Goal: Book appointment/travel/reservation

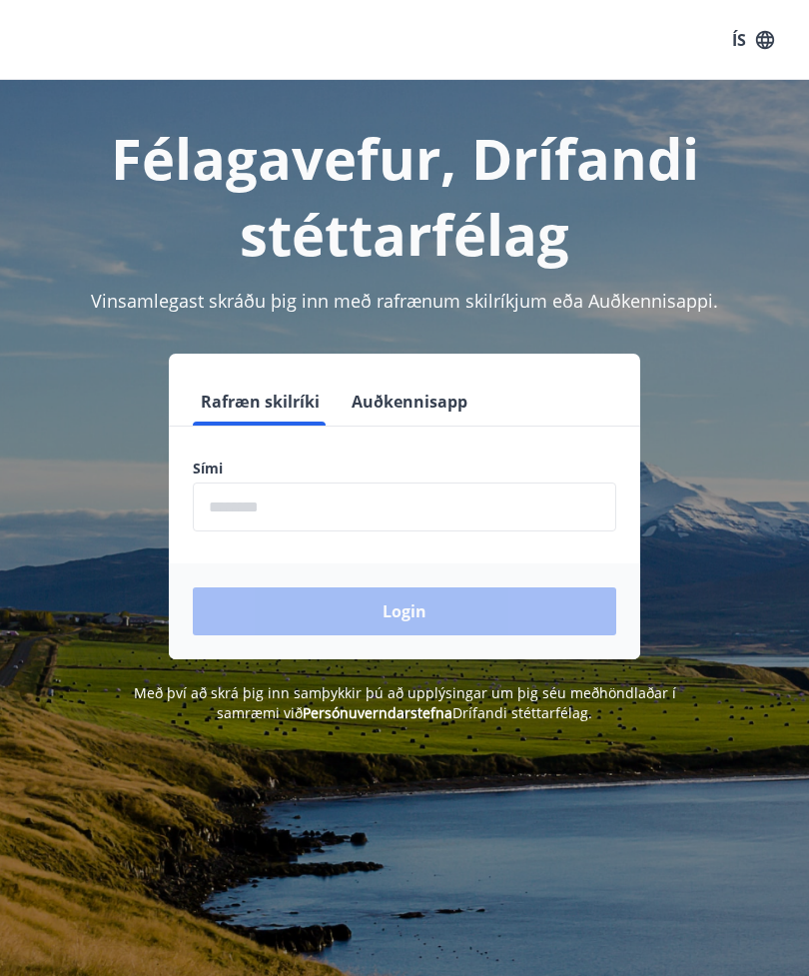
click at [367, 514] on input "phone" at bounding box center [405, 507] width 424 height 49
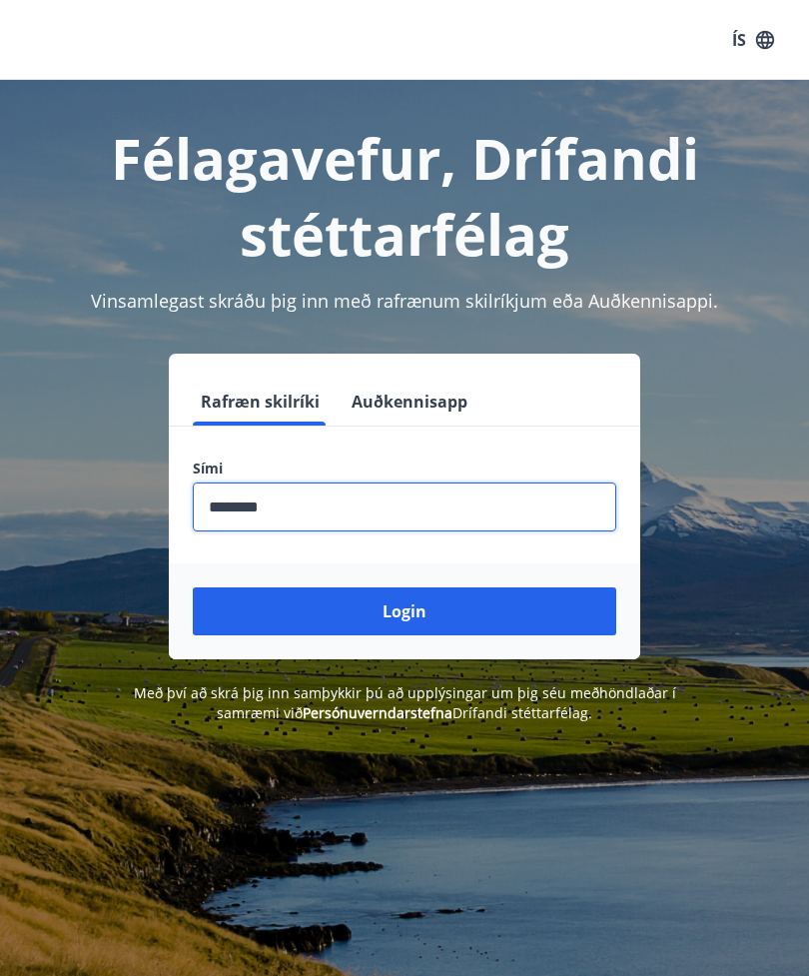
type input "********"
click at [479, 613] on button "Login" at bounding box center [405, 611] width 424 height 48
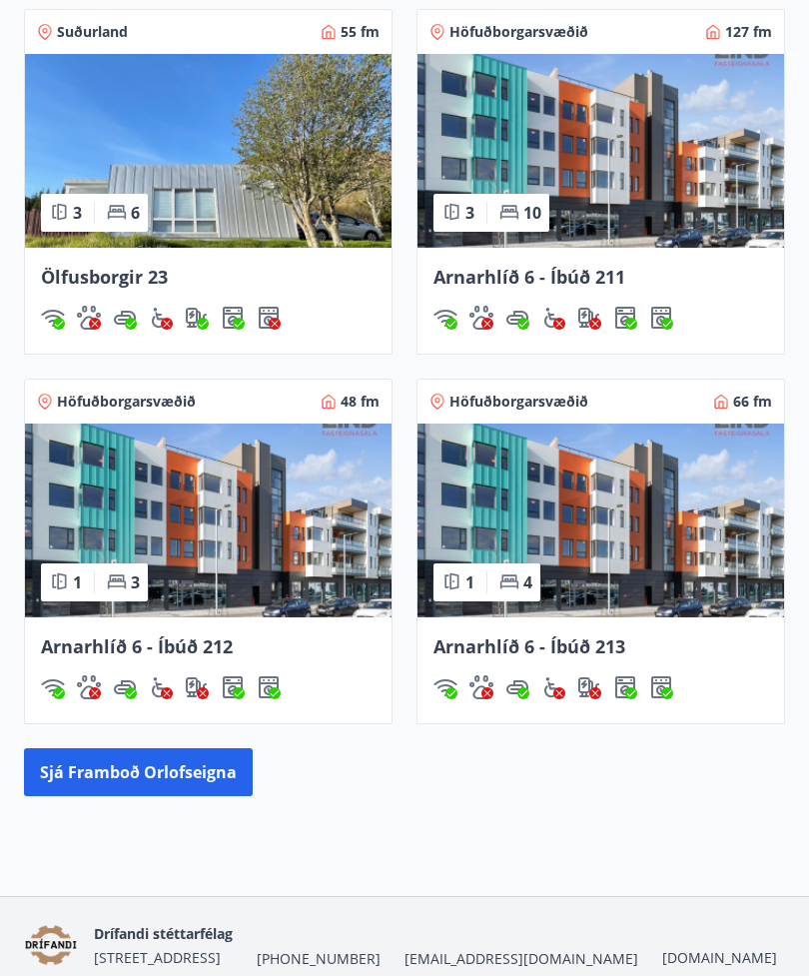
scroll to position [1362, 0]
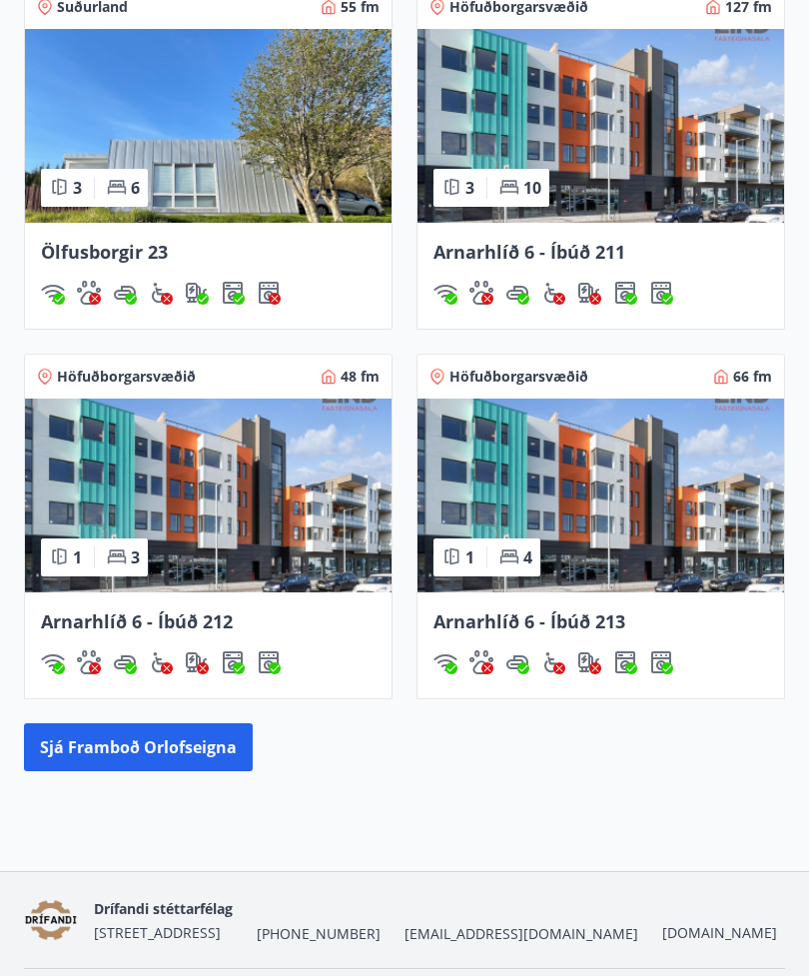
click at [177, 757] on button "Sjá framboð orlofseigna" at bounding box center [138, 747] width 229 height 48
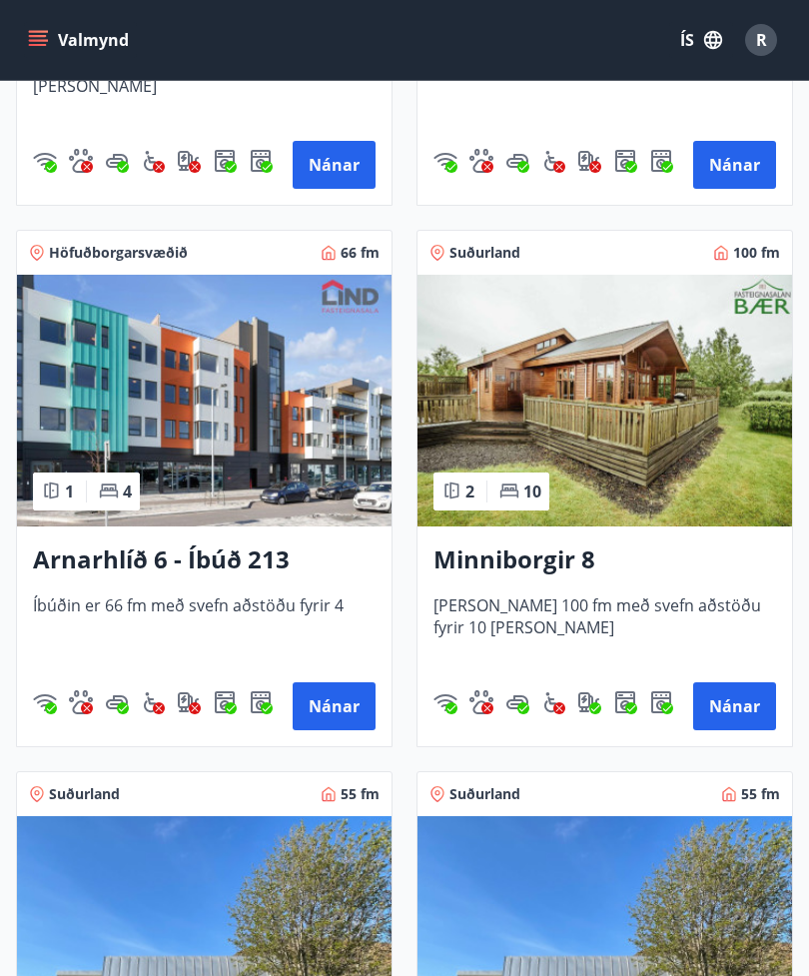
scroll to position [803, 0]
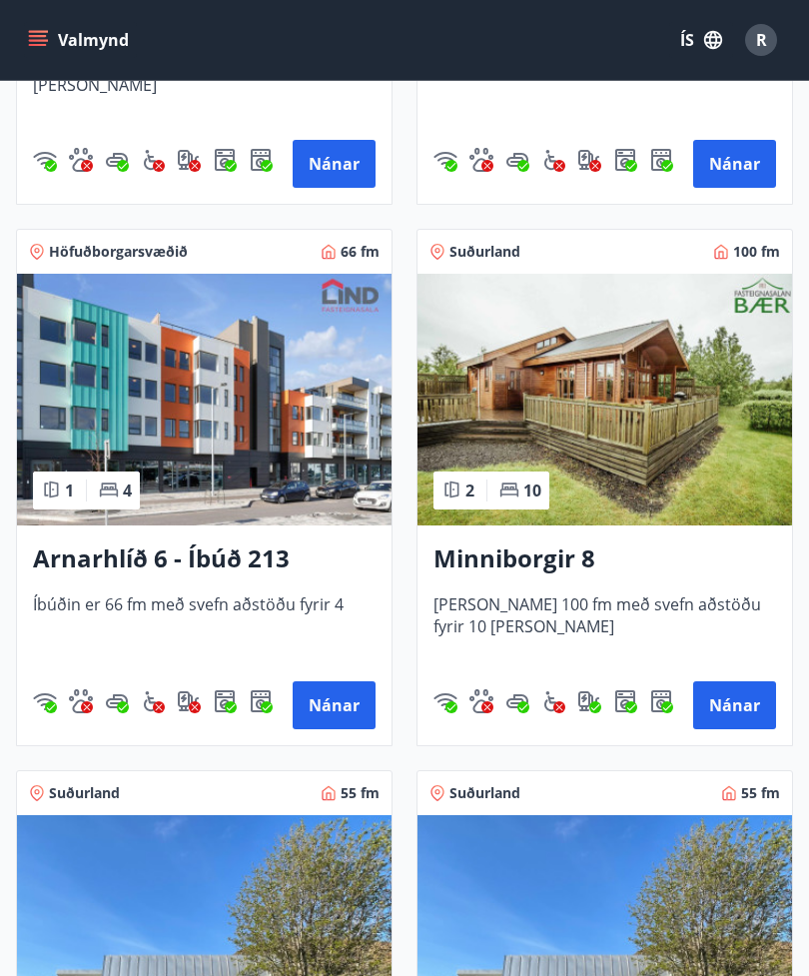
click at [743, 716] on button "Nánar" at bounding box center [734, 705] width 83 height 48
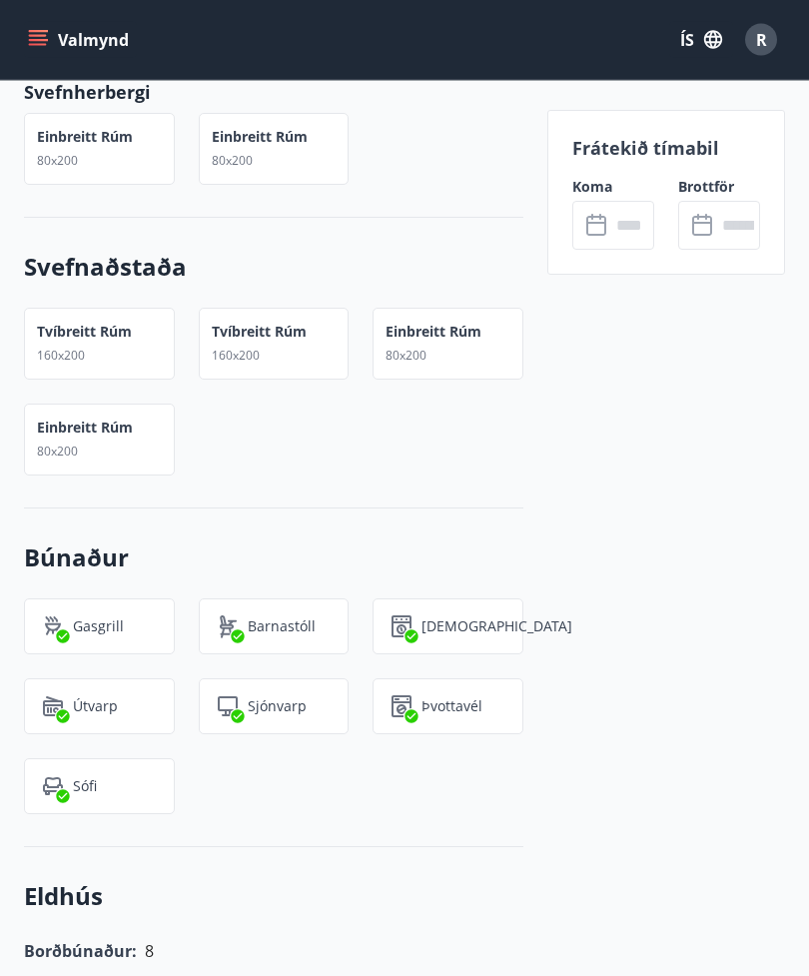
scroll to position [1293, 0]
click at [610, 223] on input "text" at bounding box center [632, 225] width 44 height 49
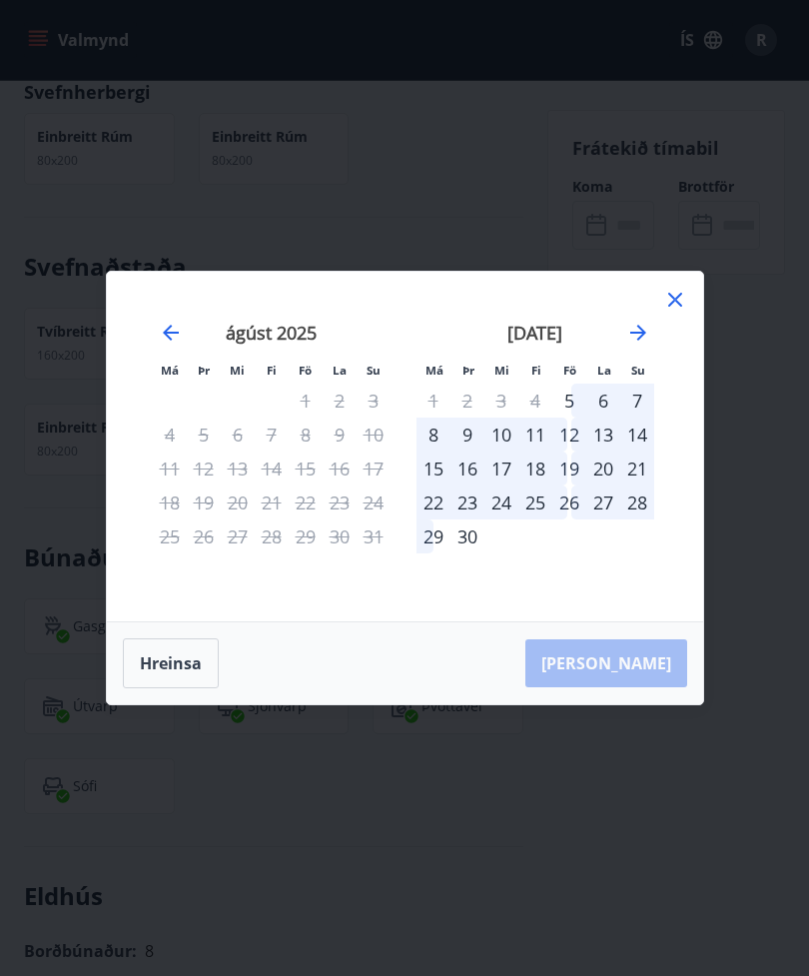
click at [632, 343] on icon "Move forward to switch to the next month." at bounding box center [638, 333] width 24 height 24
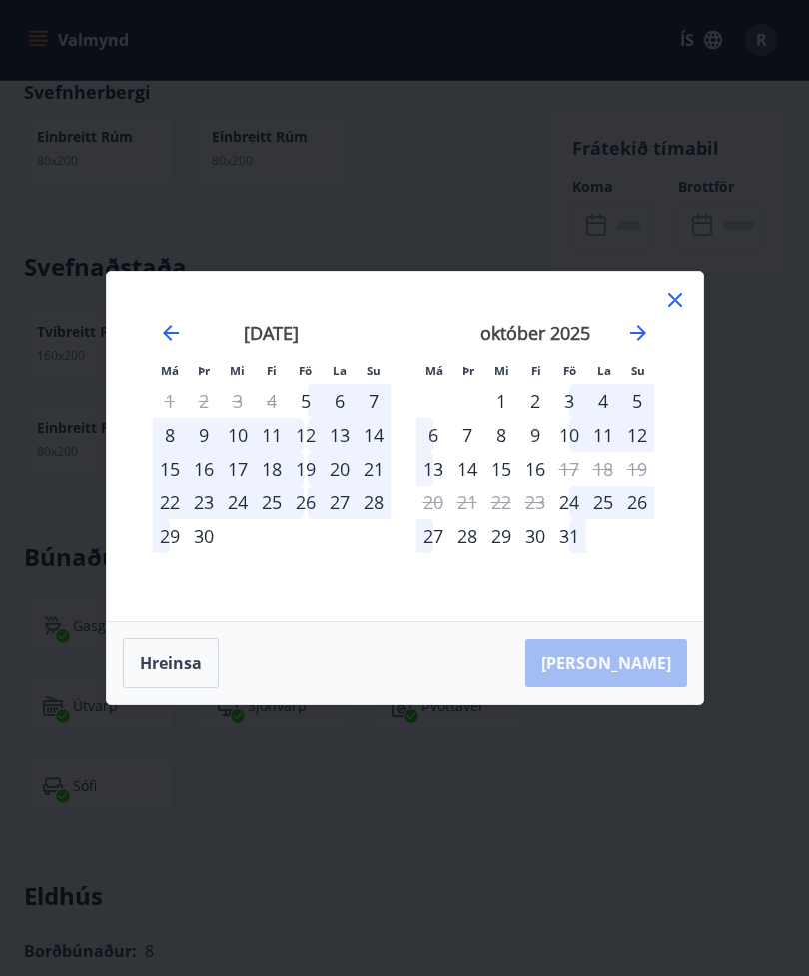
click at [643, 333] on icon "Move forward to switch to the next month." at bounding box center [638, 333] width 16 height 16
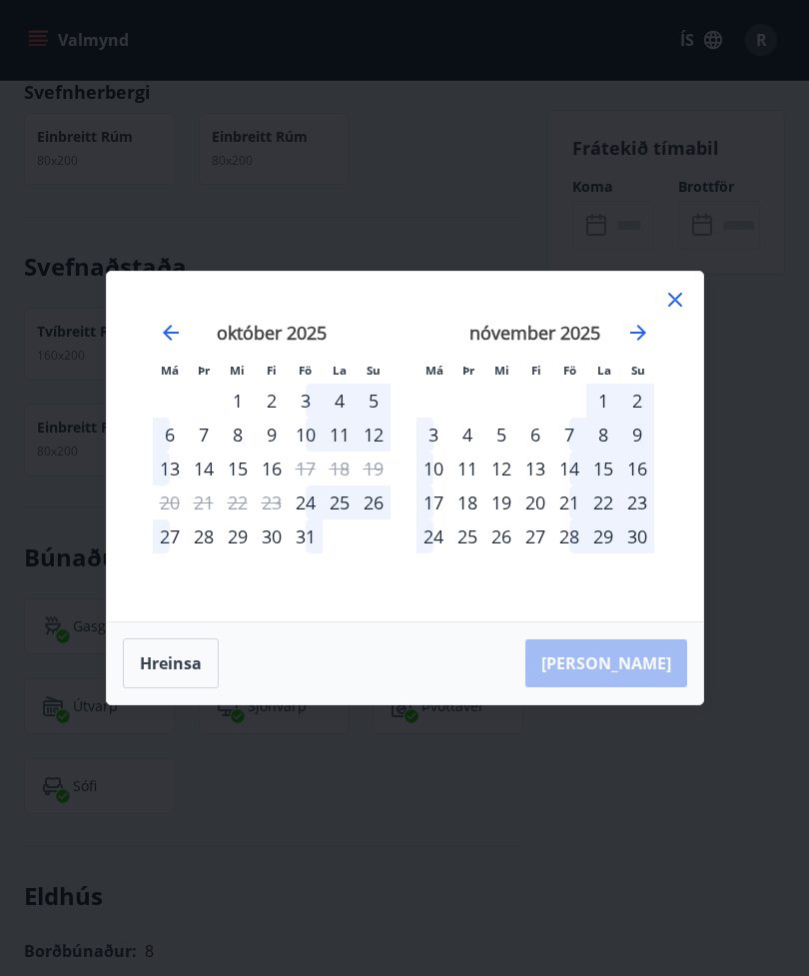
click at [646, 331] on icon "Move forward to switch to the next month." at bounding box center [638, 333] width 24 height 24
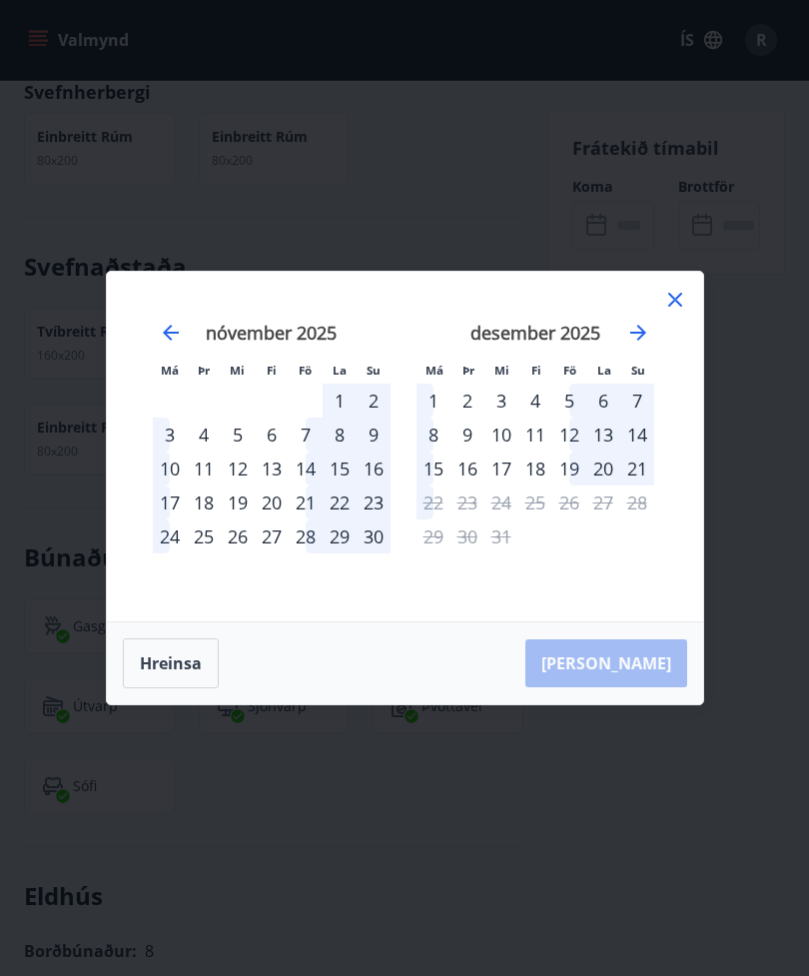
click at [179, 343] on icon "Move backward to switch to the previous month." at bounding box center [171, 333] width 24 height 24
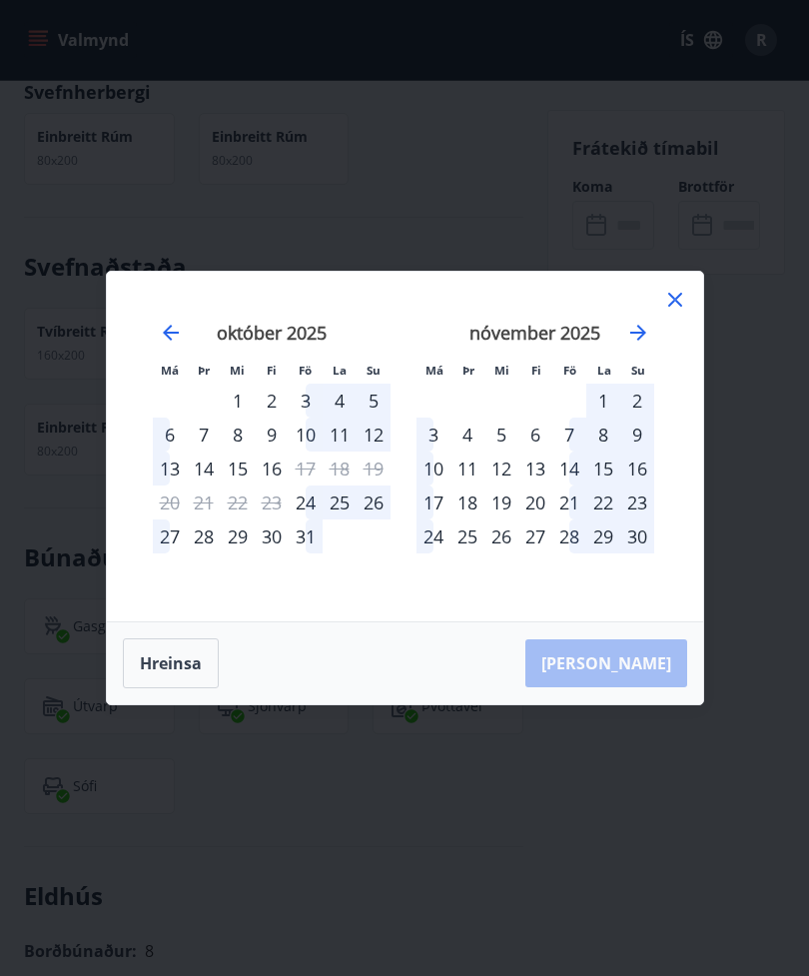
click at [173, 336] on icon "Move backward to switch to the previous month." at bounding box center [171, 333] width 24 height 24
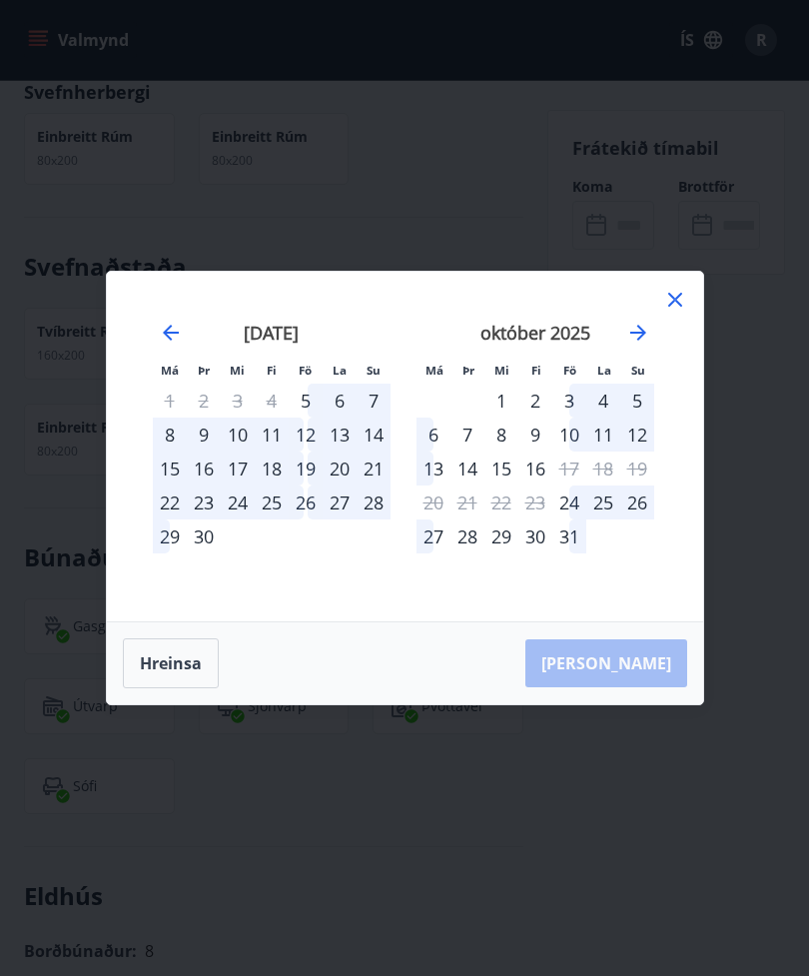
click at [180, 326] on icon "Move backward to switch to the previous month." at bounding box center [171, 333] width 24 height 24
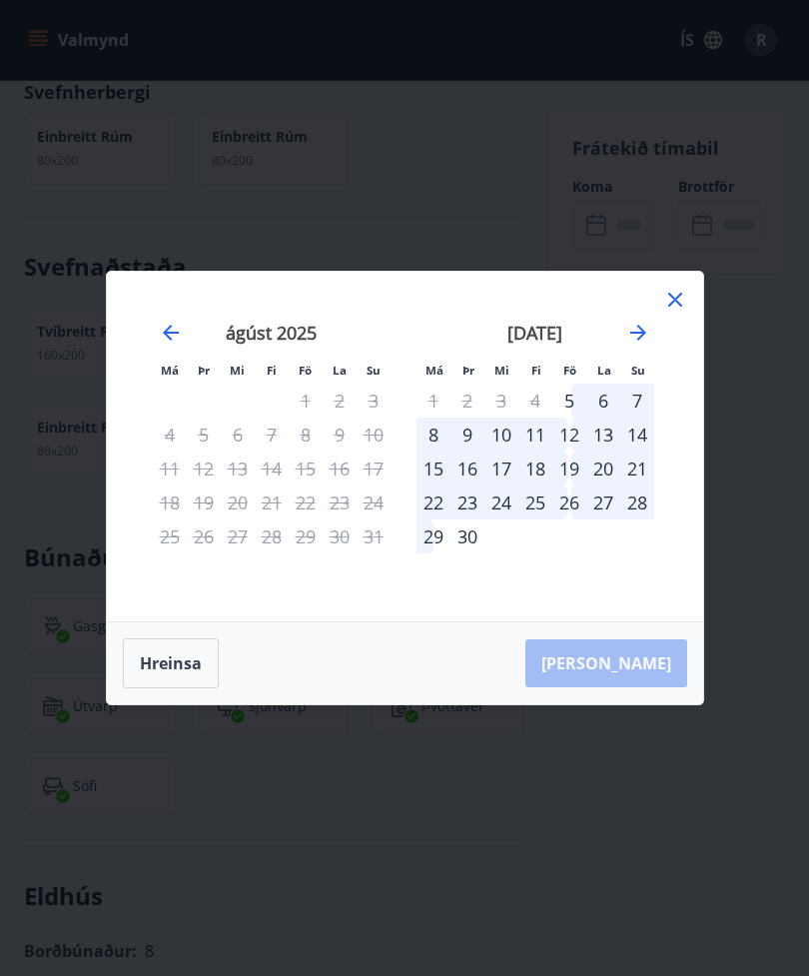
click at [681, 296] on icon at bounding box center [675, 300] width 24 height 24
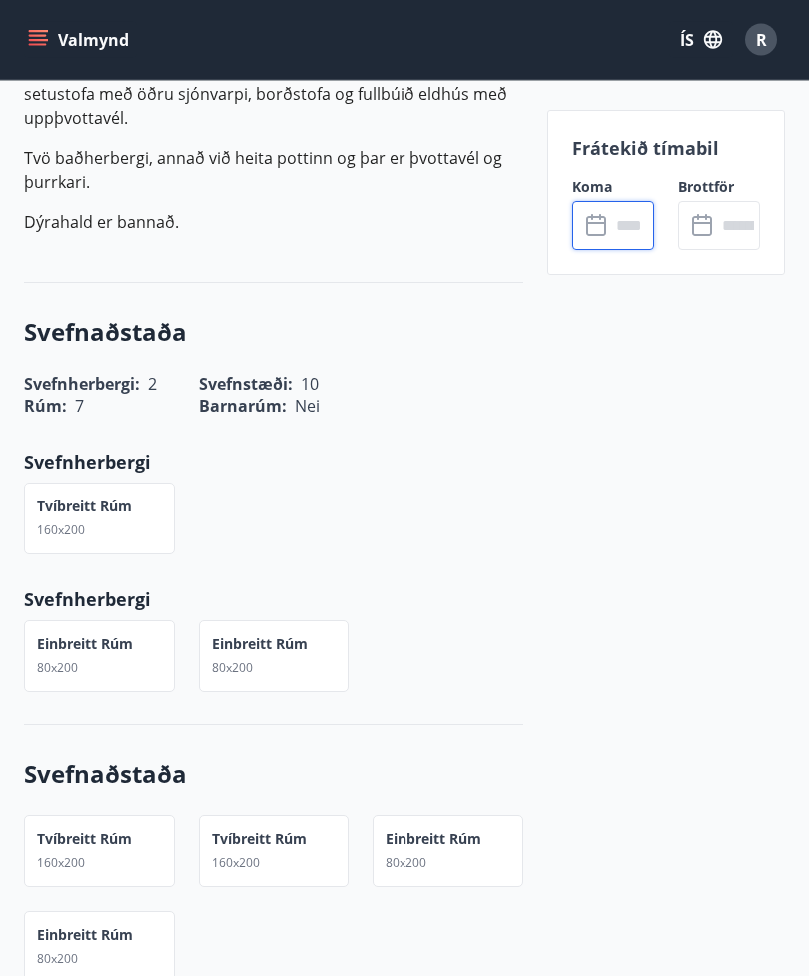
scroll to position [785, 0]
click at [771, 41] on div "R" at bounding box center [761, 40] width 32 height 32
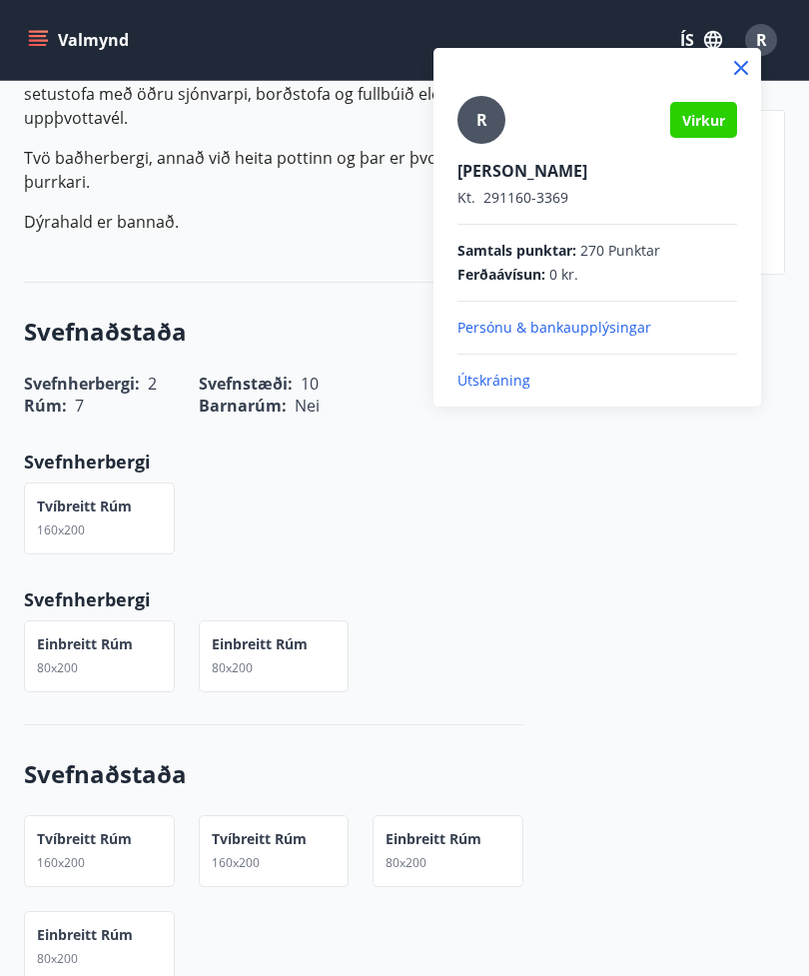
click at [498, 389] on p "Útskráning" at bounding box center [598, 381] width 280 height 20
